Goal: Navigation & Orientation: Find specific page/section

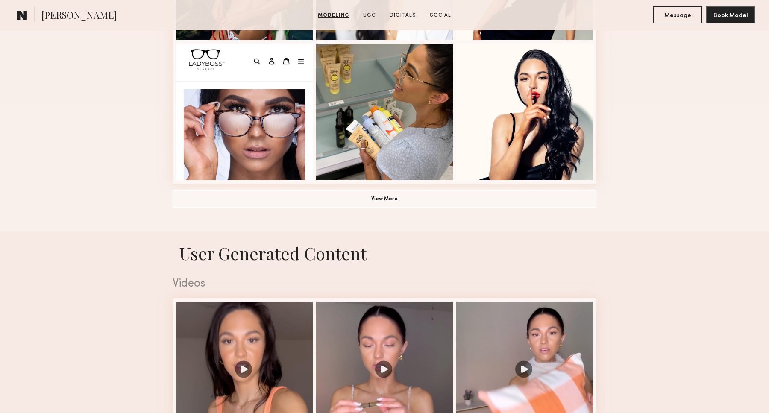
scroll to position [630, 0]
click at [292, 202] on button "View More" at bounding box center [385, 198] width 424 height 17
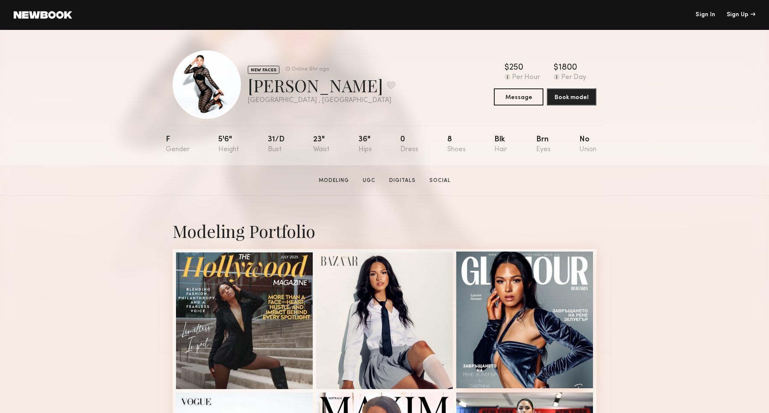
scroll to position [0, 0]
click at [338, 180] on link "Modeling" at bounding box center [333, 181] width 37 height 8
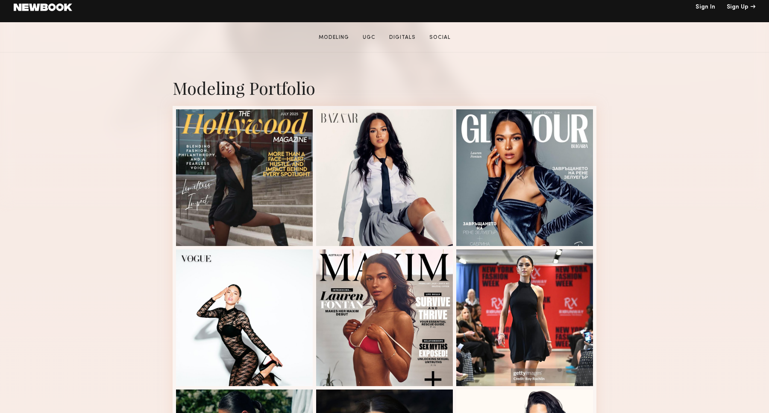
scroll to position [170, 0]
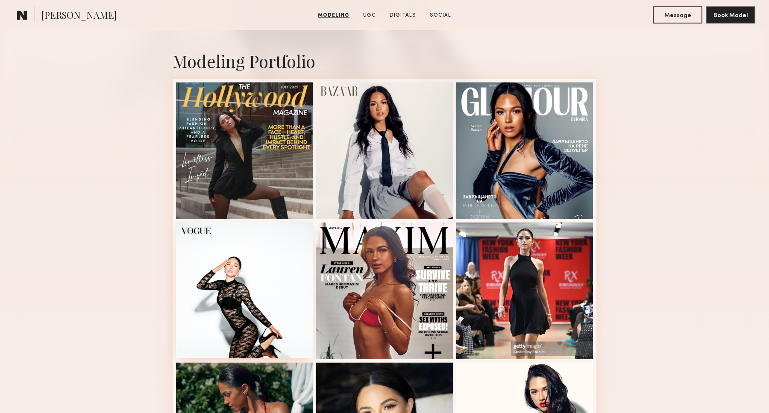
click at [256, 276] on div at bounding box center [244, 290] width 137 height 137
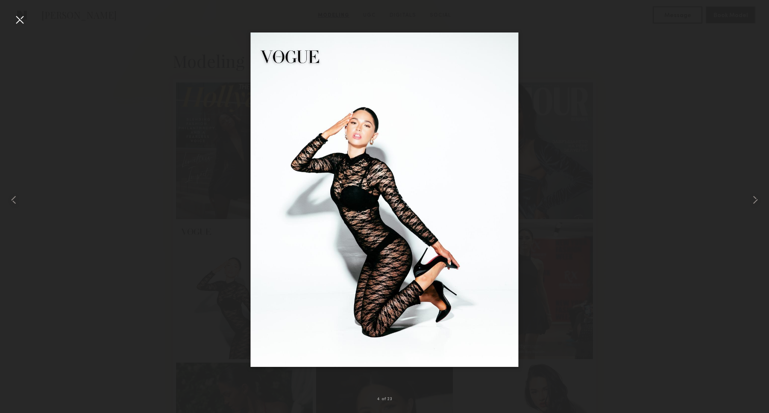
click at [144, 235] on div at bounding box center [384, 200] width 769 height 372
click at [16, 16] on div at bounding box center [20, 20] width 14 height 14
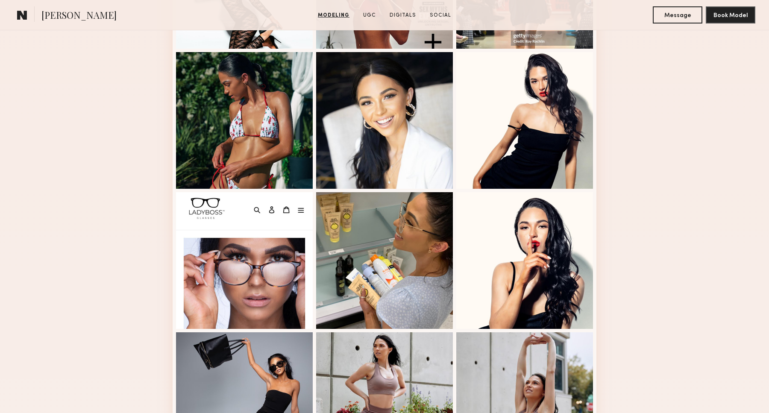
scroll to position [481, 0]
click at [362, 91] on div at bounding box center [384, 119] width 137 height 137
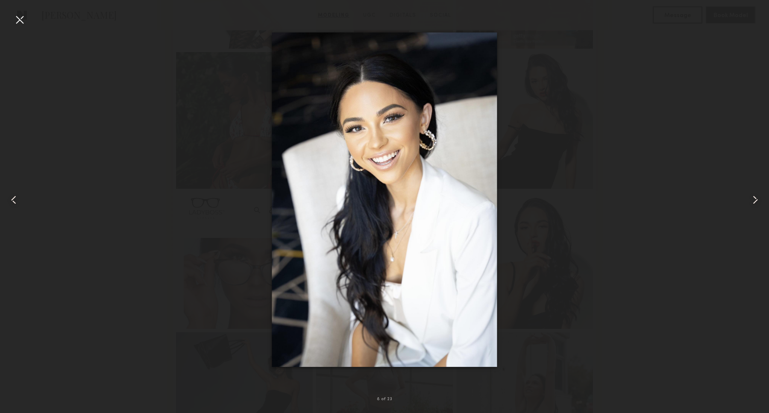
click at [96, 138] on div at bounding box center [384, 200] width 769 height 372
click at [19, 20] on div at bounding box center [20, 20] width 14 height 14
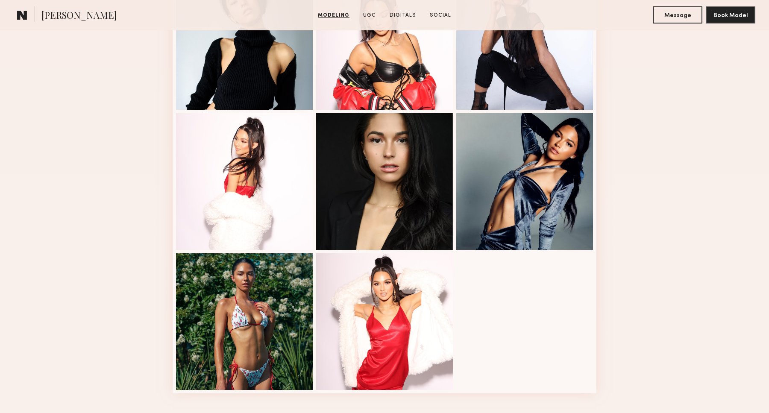
scroll to position [987, 0]
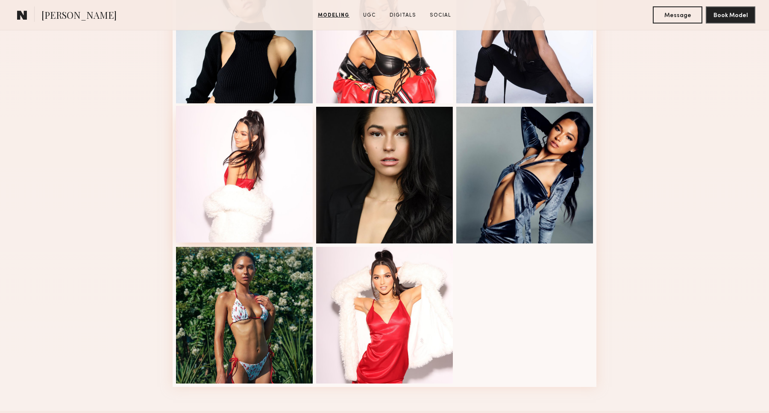
click at [242, 149] on div at bounding box center [244, 174] width 137 height 137
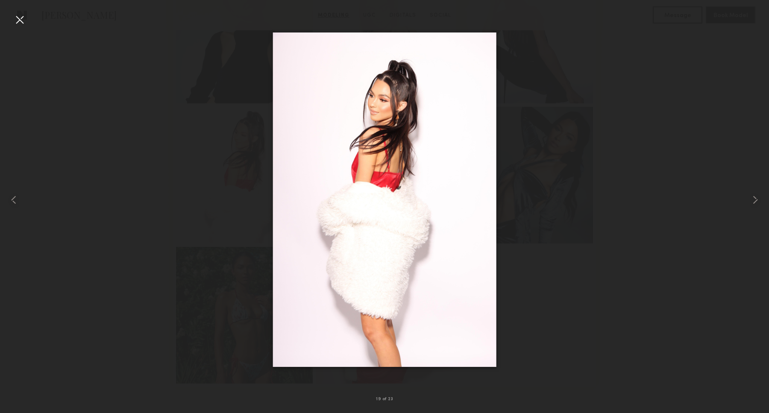
click at [21, 16] on div at bounding box center [20, 20] width 14 height 14
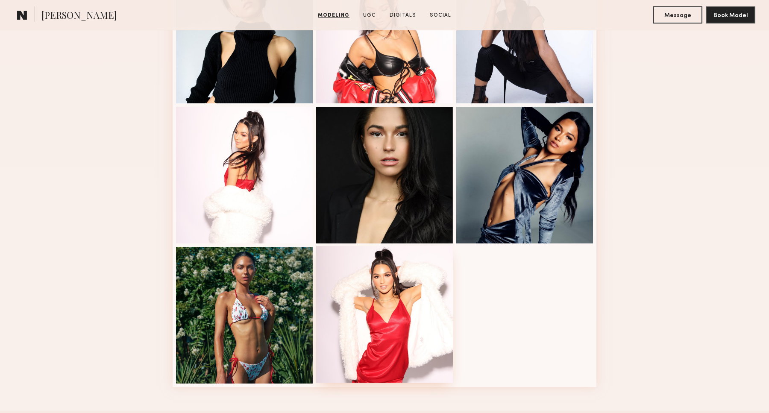
click at [385, 294] on div at bounding box center [384, 314] width 137 height 137
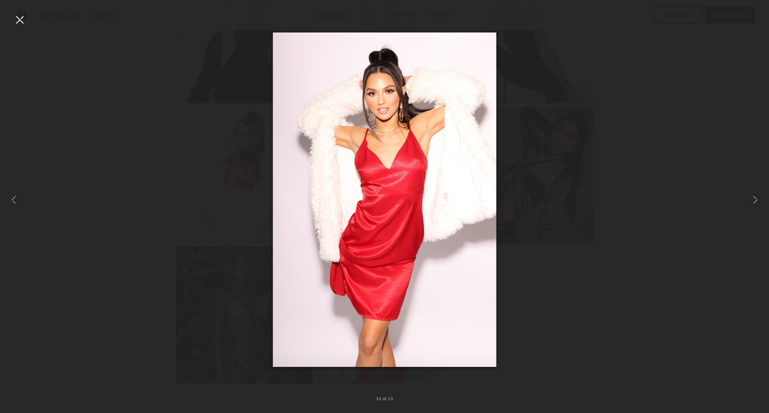
click at [133, 167] on div at bounding box center [384, 200] width 769 height 372
click at [23, 19] on div at bounding box center [20, 20] width 14 height 14
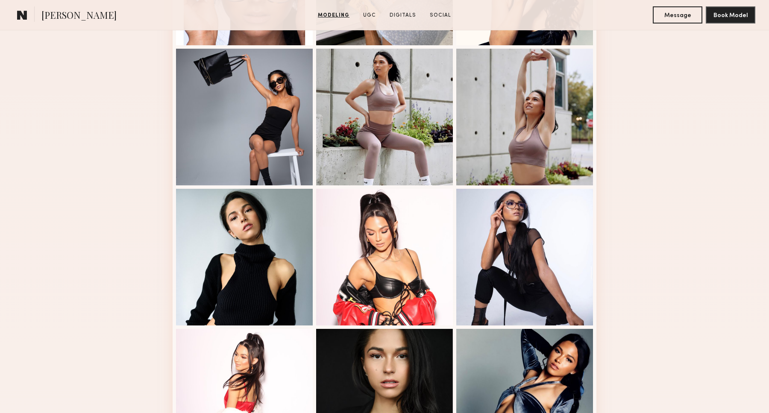
scroll to position [786, 0]
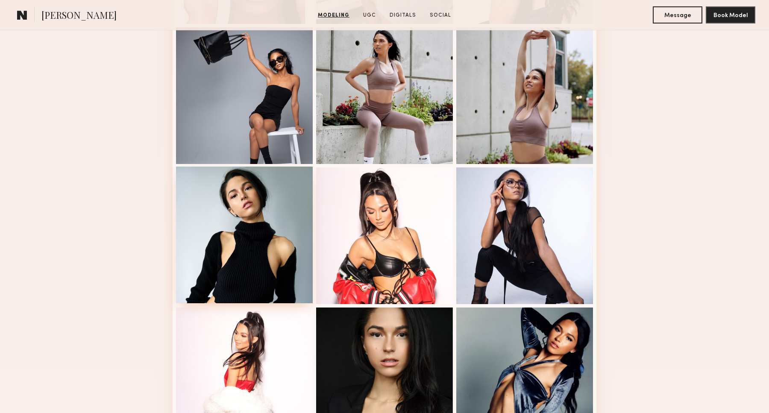
click at [241, 227] on div at bounding box center [244, 235] width 137 height 137
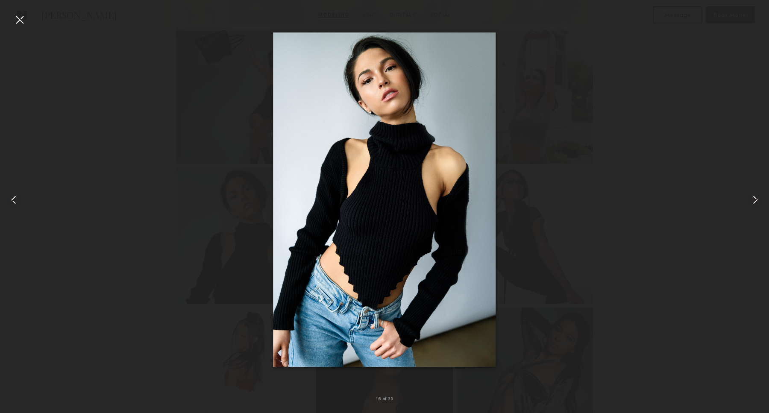
click at [18, 22] on div at bounding box center [20, 20] width 14 height 14
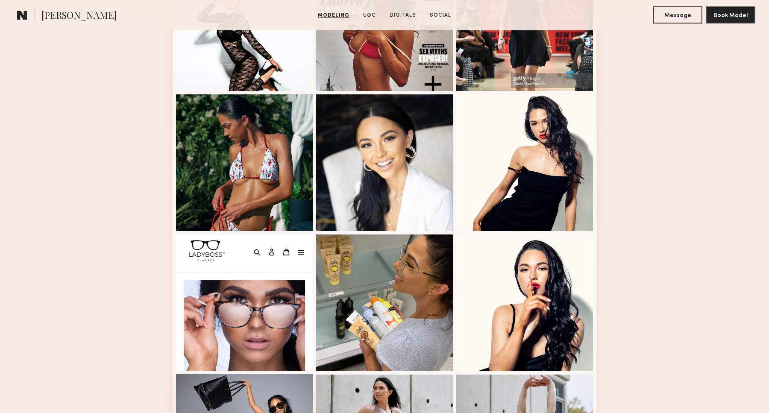
scroll to position [435, 0]
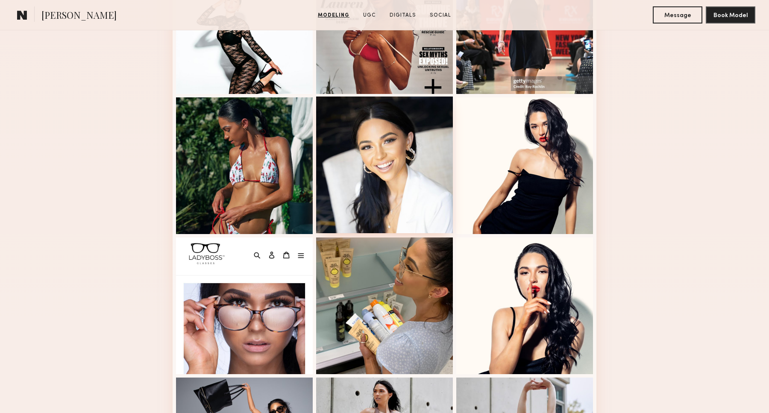
click at [399, 156] on div at bounding box center [384, 165] width 137 height 137
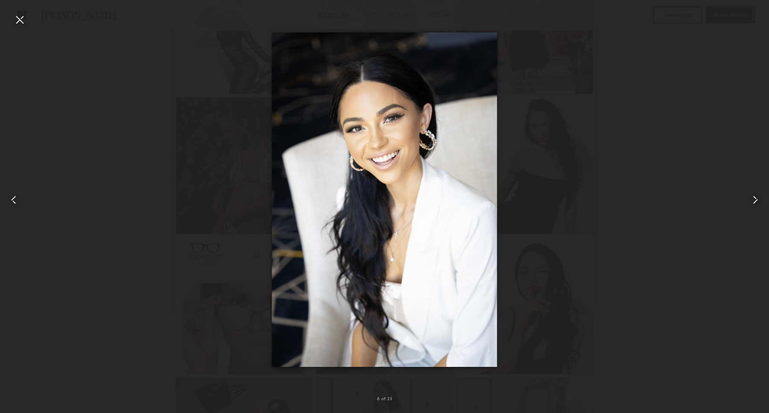
click at [23, 21] on div at bounding box center [20, 20] width 14 height 14
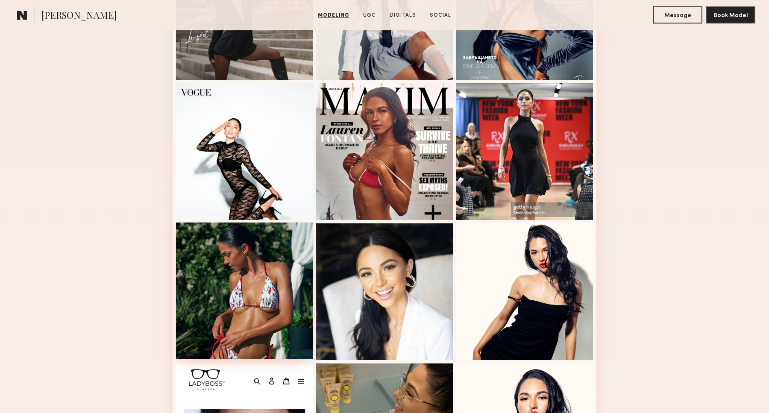
scroll to position [309, 0]
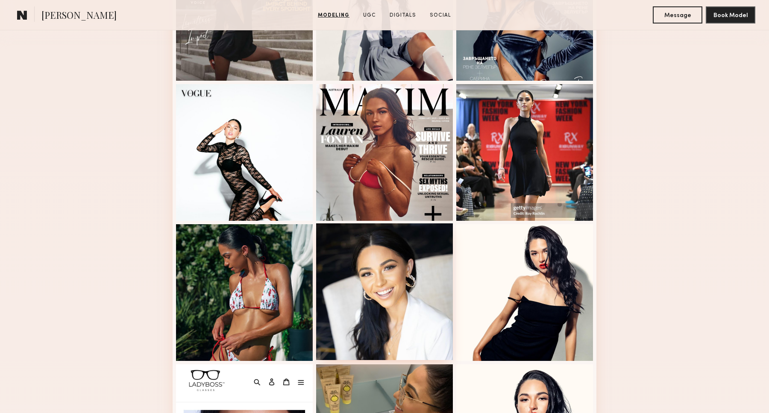
click at [389, 302] on div at bounding box center [384, 292] width 137 height 137
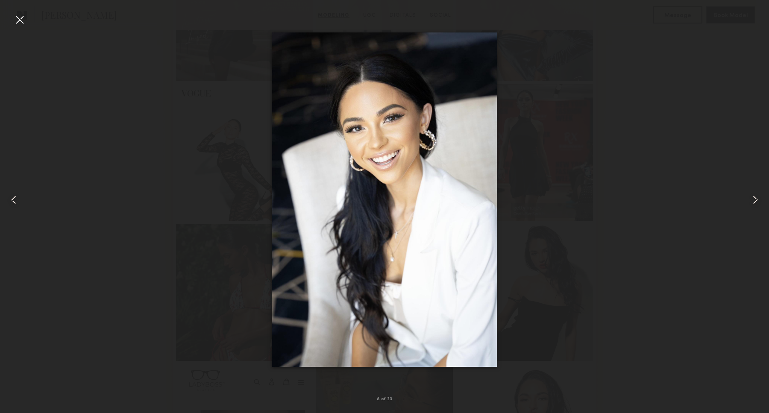
click at [18, 19] on div at bounding box center [20, 20] width 14 height 14
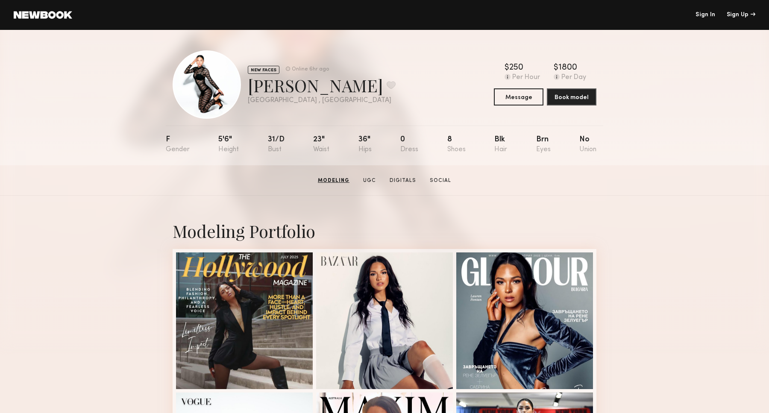
scroll to position [0, 0]
